Goal: Task Accomplishment & Management: Check status

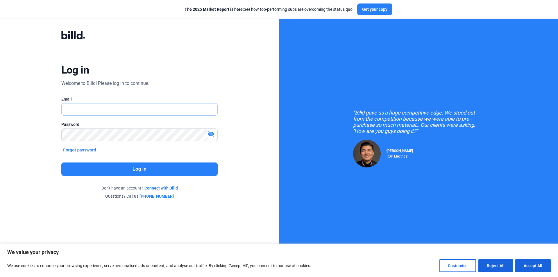
type input "[EMAIL_ADDRESS][DOMAIN_NAME]"
click at [137, 166] on button "Log in" at bounding box center [139, 169] width 156 height 13
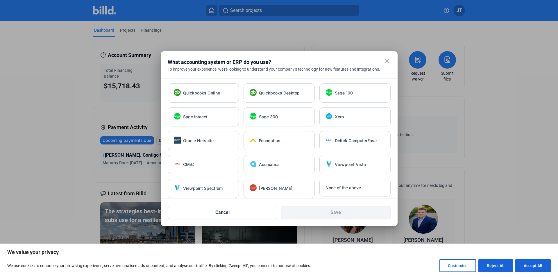
click at [388, 61] on mat-icon "close" at bounding box center [387, 61] width 7 height 7
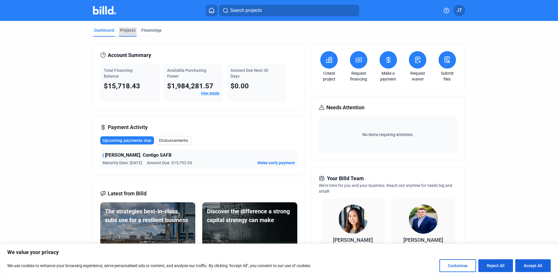
click at [126, 31] on div "Projects" at bounding box center [127, 30] width 15 height 6
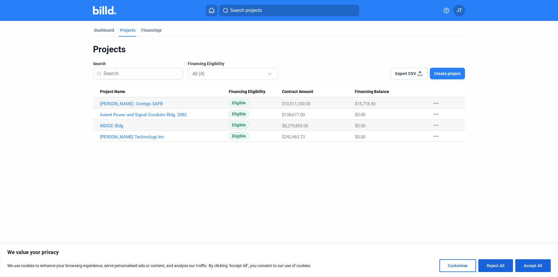
click at [133, 103] on link "[PERSON_NAME]. Contigo SAFB" at bounding box center [164, 103] width 129 height 5
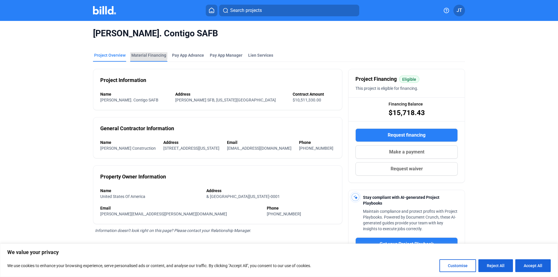
click at [142, 54] on div "Material Financing" at bounding box center [148, 55] width 35 height 6
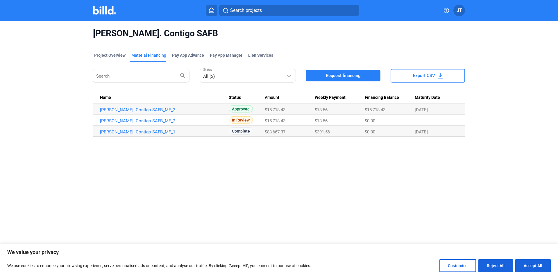
click at [152, 121] on link "[PERSON_NAME]. Contigo SAFB_MF_2" at bounding box center [164, 120] width 129 height 5
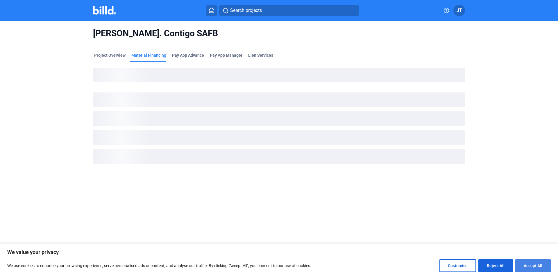
drag, startPoint x: 528, startPoint y: 268, endPoint x: 526, endPoint y: 265, distance: 3.0
click at [526, 265] on button "Accept All" at bounding box center [533, 265] width 35 height 13
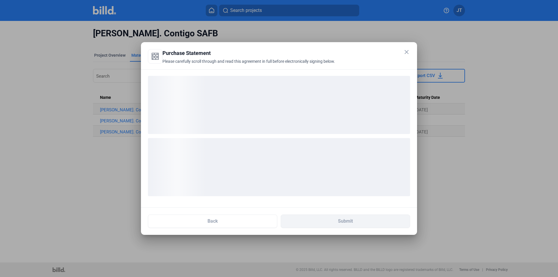
checkbox input "true"
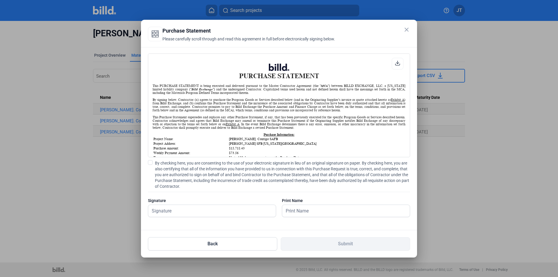
scroll to position [0, 0]
click at [405, 28] on mat-icon "close" at bounding box center [406, 29] width 7 height 7
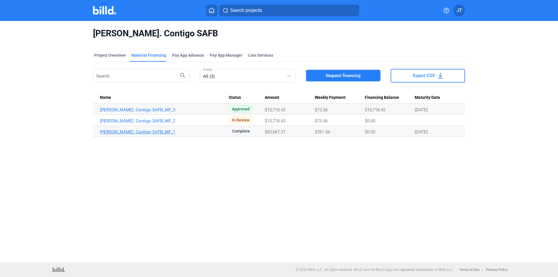
click at [139, 129] on link "[PERSON_NAME]. Contigo SAFB_MF_1" at bounding box center [164, 131] width 129 height 5
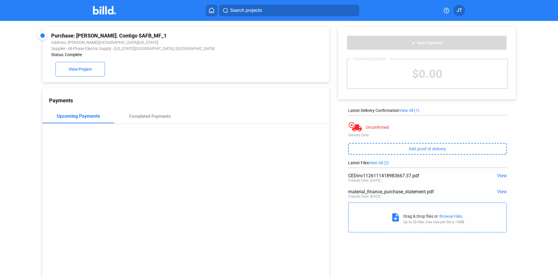
scroll to position [22, 0]
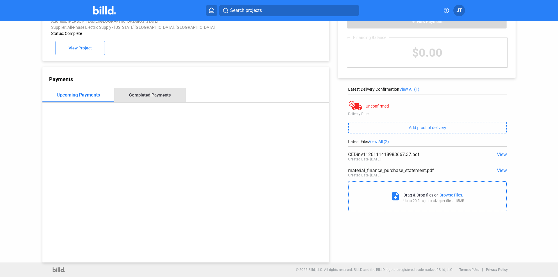
click at [163, 93] on div "Completed Payments" at bounding box center [150, 94] width 42 height 5
